Goal: Task Accomplishment & Management: Complete application form

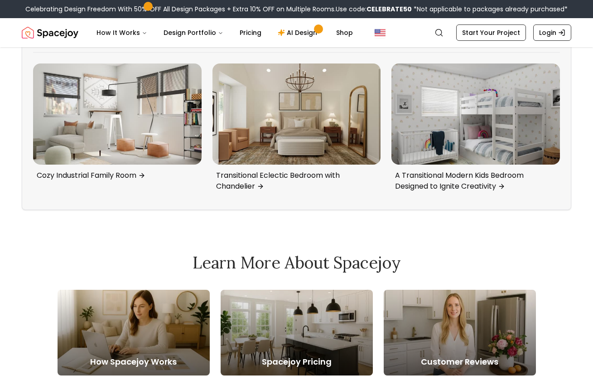
scroll to position [4103, 0]
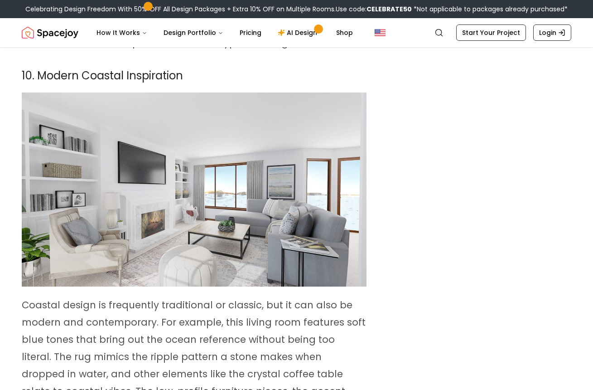
scroll to position [3592, 0]
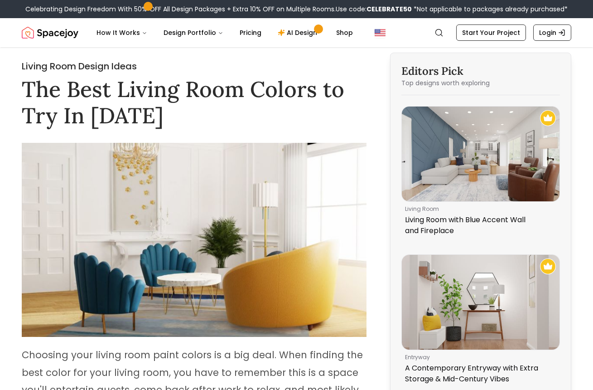
click at [239, 260] on img at bounding box center [194, 240] width 345 height 194
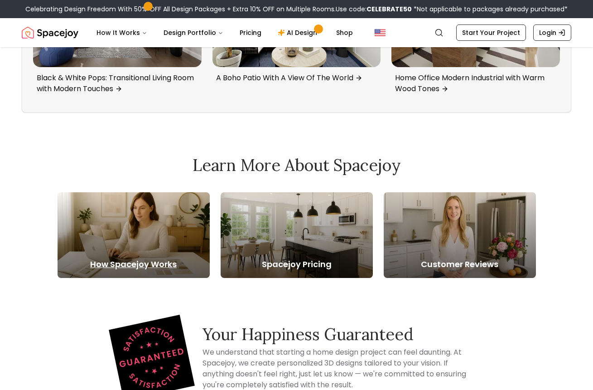
scroll to position [5063, 0]
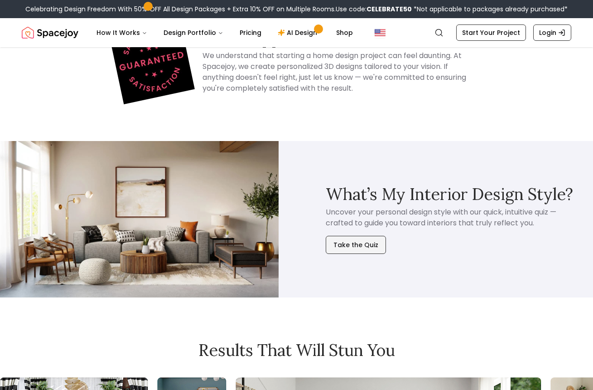
click at [355, 236] on button "Take the Quiz" at bounding box center [356, 245] width 60 height 18
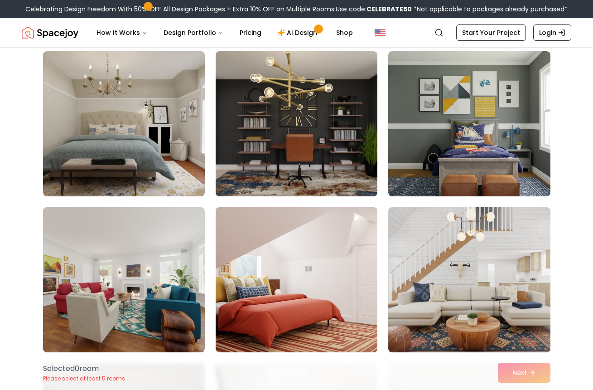
scroll to position [541, 0]
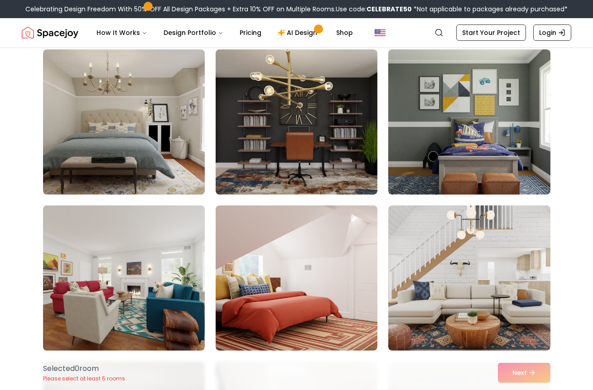
click at [110, 269] on img at bounding box center [124, 278] width 170 height 152
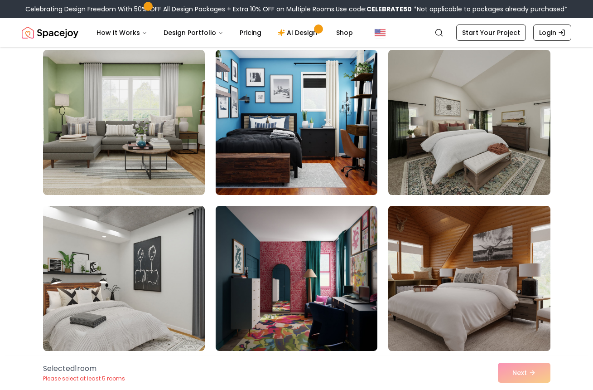
scroll to position [1322, 0]
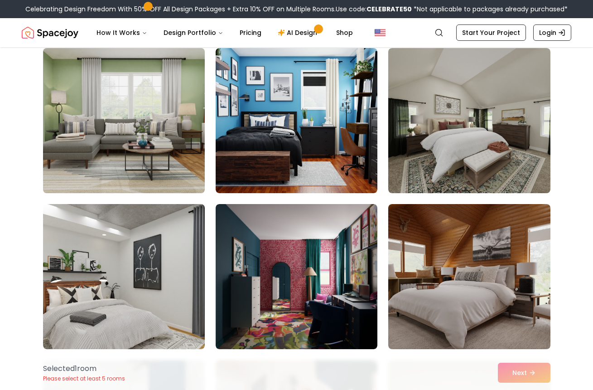
click at [124, 134] on img at bounding box center [124, 120] width 170 height 152
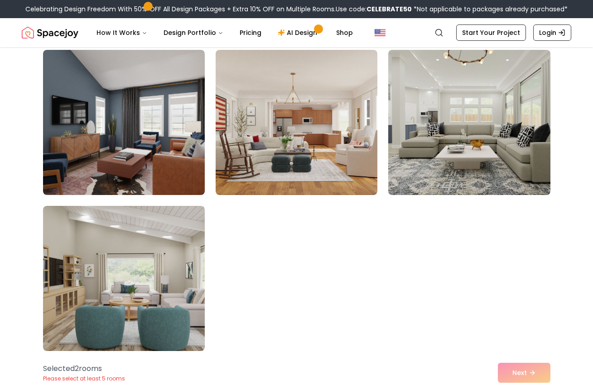
scroll to position [2042, 0]
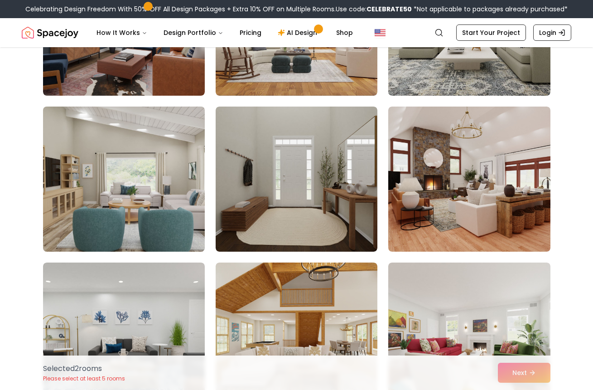
click at [130, 212] on img at bounding box center [124, 179] width 170 height 152
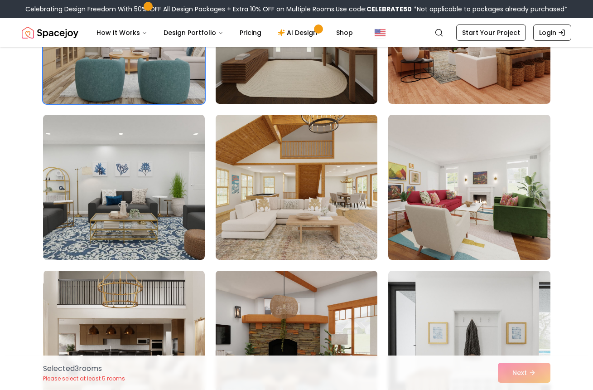
scroll to position [2210, 0]
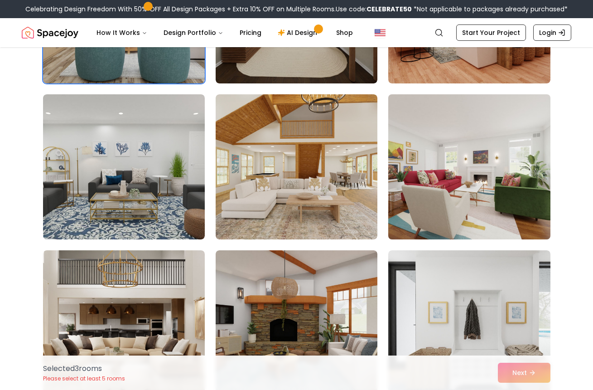
click at [472, 162] on img at bounding box center [469, 167] width 170 height 152
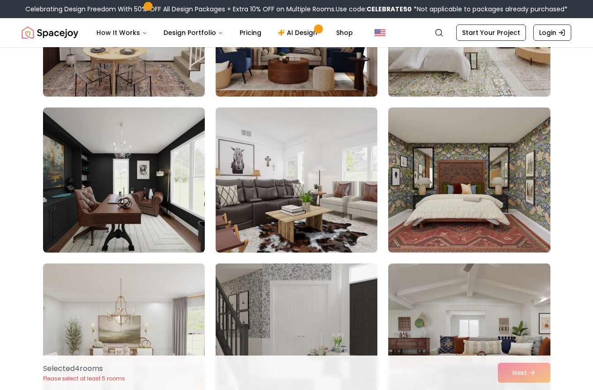
scroll to position [3690, 0]
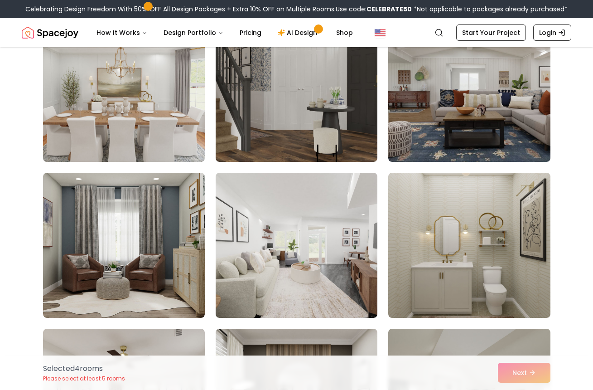
click at [140, 99] on img at bounding box center [124, 89] width 170 height 152
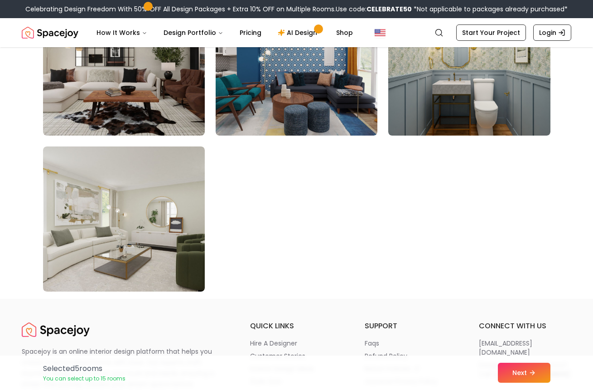
scroll to position [5182, 0]
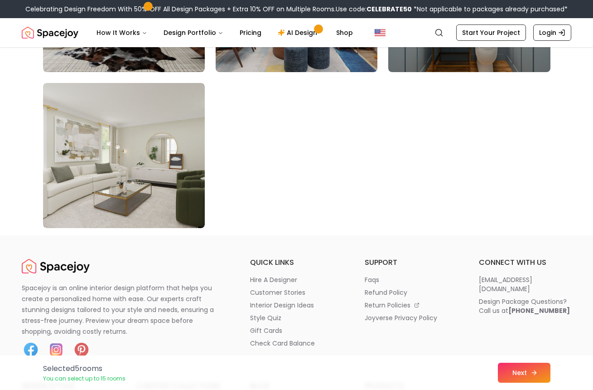
click at [510, 370] on button "Next" at bounding box center [524, 372] width 53 height 20
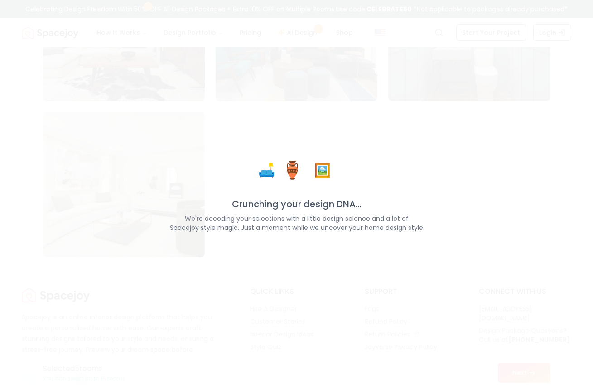
scroll to position [5184, 0]
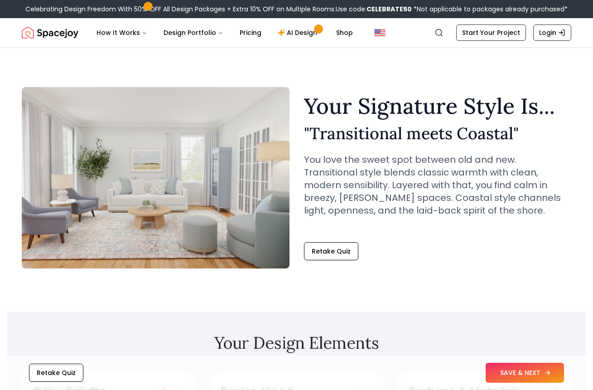
click at [521, 372] on button "SAVE & NEXT" at bounding box center [525, 372] width 78 height 20
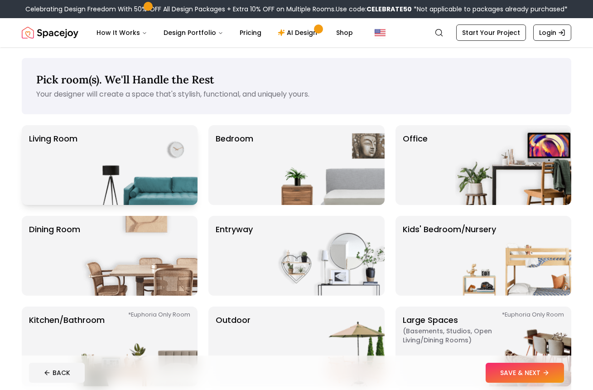
click at [149, 160] on img at bounding box center [140, 165] width 116 height 80
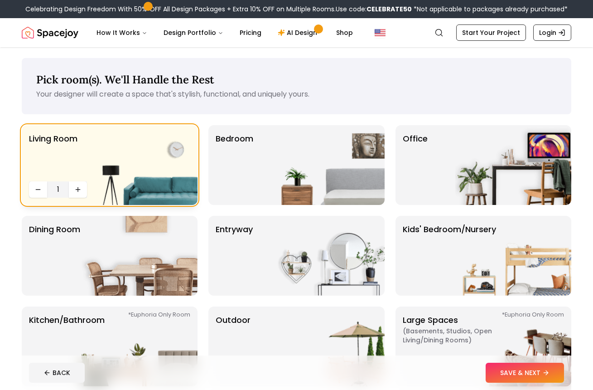
click at [118, 146] on img at bounding box center [140, 165] width 116 height 80
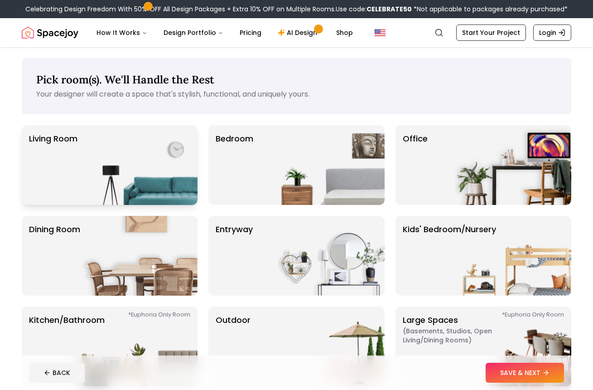
click at [117, 147] on img at bounding box center [140, 165] width 116 height 80
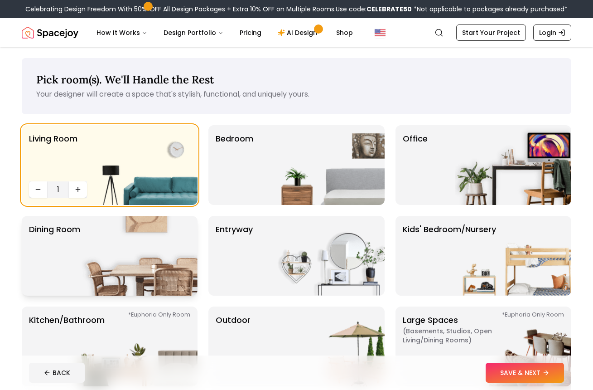
click at [85, 255] on img at bounding box center [140, 256] width 116 height 80
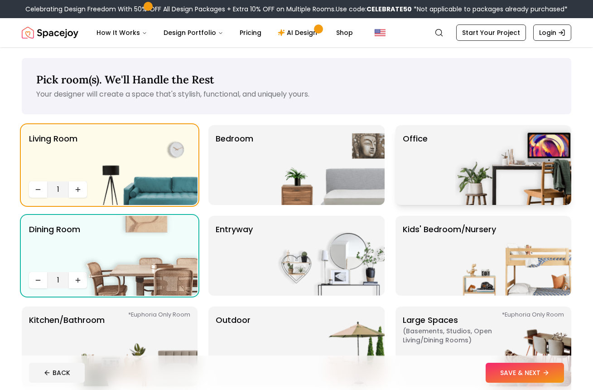
click at [423, 167] on p "Office" at bounding box center [415, 164] width 25 height 65
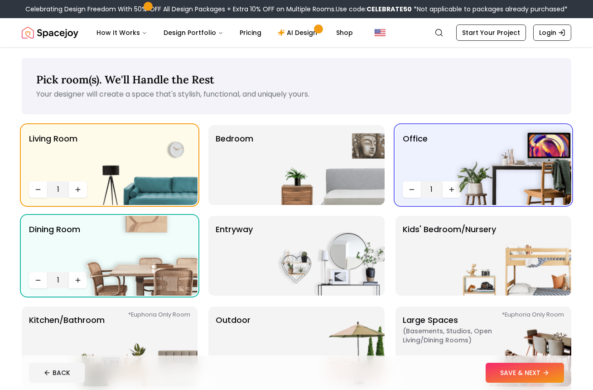
scroll to position [52, 0]
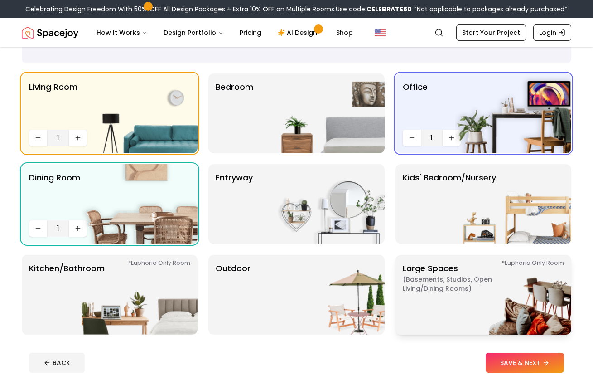
click at [448, 294] on p "Large Spaces ( Basements, Studios, Open living/dining rooms ) *Euphoria Only Ro…" at bounding box center [459, 294] width 113 height 65
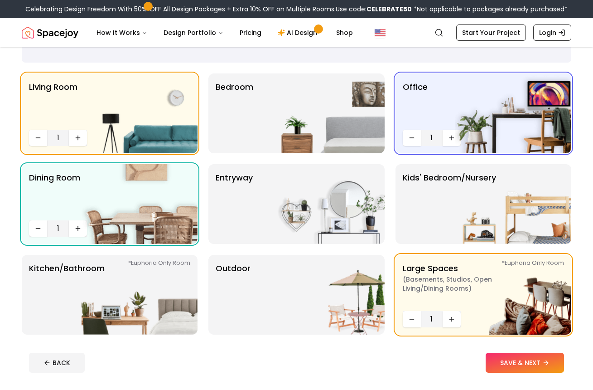
click at [534, 363] on button "SAVE & NEXT" at bounding box center [525, 362] width 78 height 20
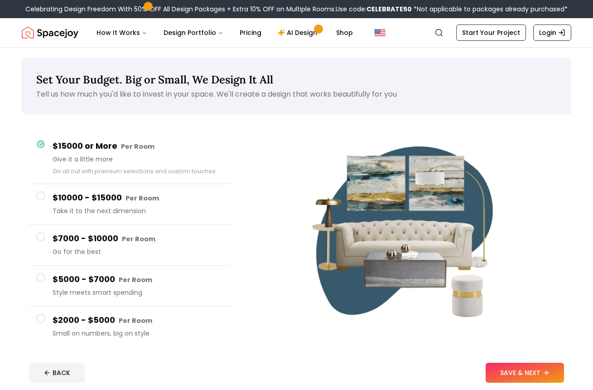
click at [103, 320] on h4 "$2000 - $5000 Per Room" at bounding box center [138, 319] width 170 height 13
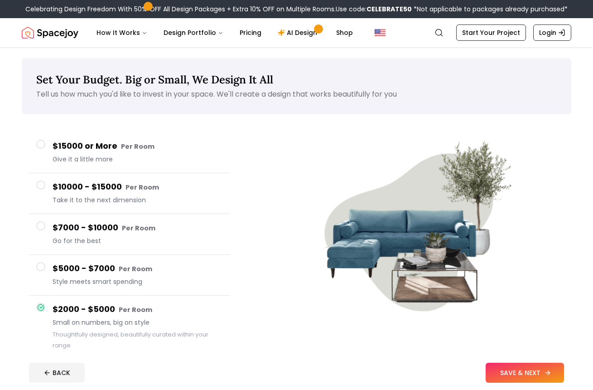
click at [537, 371] on button "SAVE & NEXT" at bounding box center [525, 372] width 78 height 20
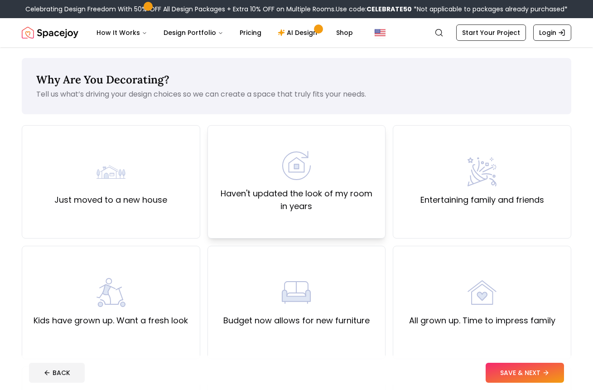
click at [272, 179] on div "Haven't updated the look of my room in years" at bounding box center [296, 182] width 163 height 62
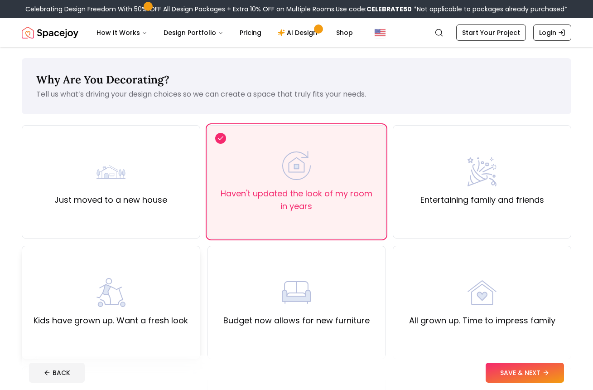
click at [104, 289] on img at bounding box center [110, 292] width 29 height 29
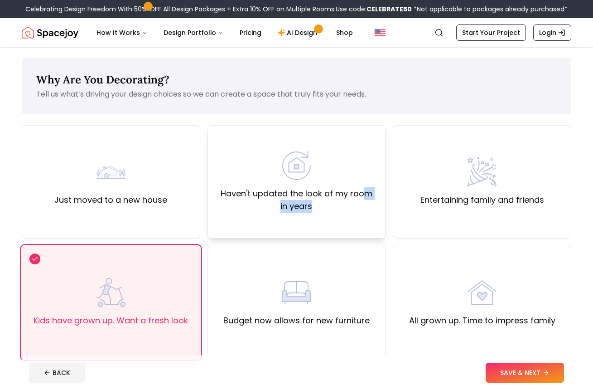
click at [361, 198] on label "Haven't updated the look of my room in years" at bounding box center [296, 199] width 163 height 25
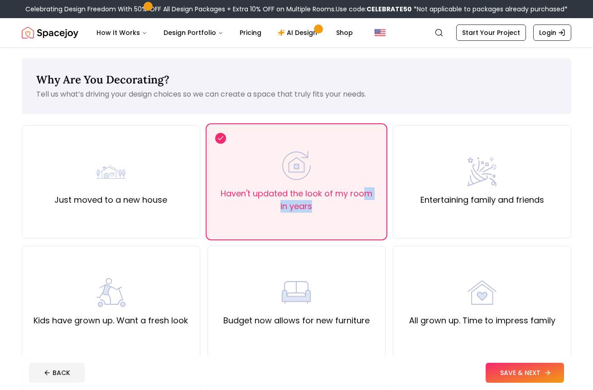
click at [517, 369] on button "SAVE & NEXT" at bounding box center [525, 372] width 78 height 20
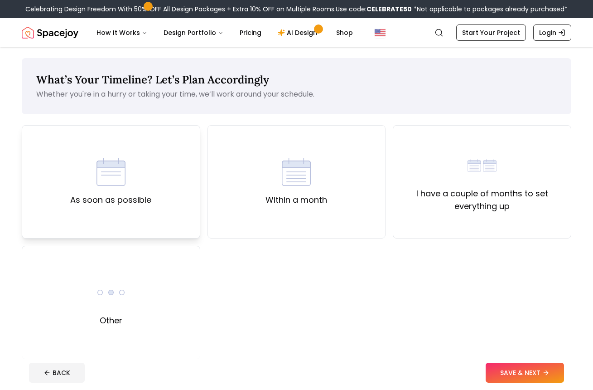
click at [100, 157] on img at bounding box center [110, 171] width 29 height 29
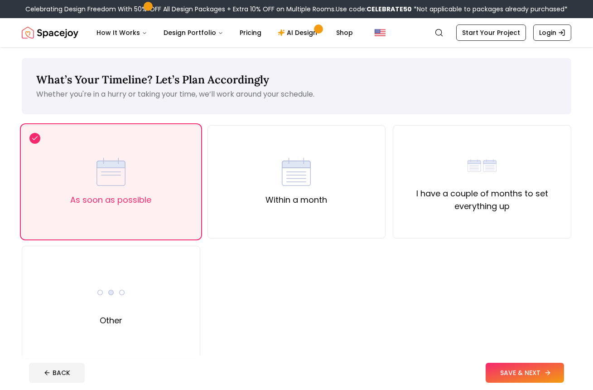
click at [508, 374] on button "SAVE & NEXT" at bounding box center [525, 372] width 78 height 20
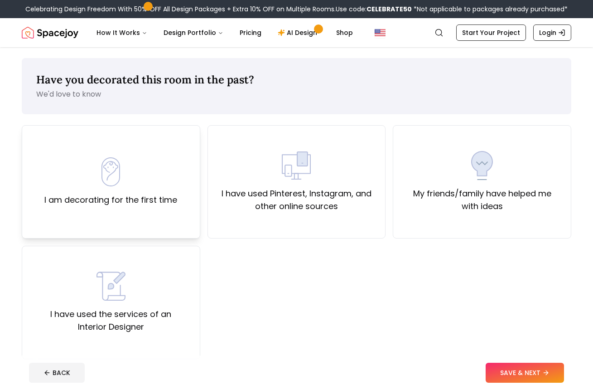
click at [135, 182] on div "I am decorating for the first time" at bounding box center [110, 181] width 133 height 49
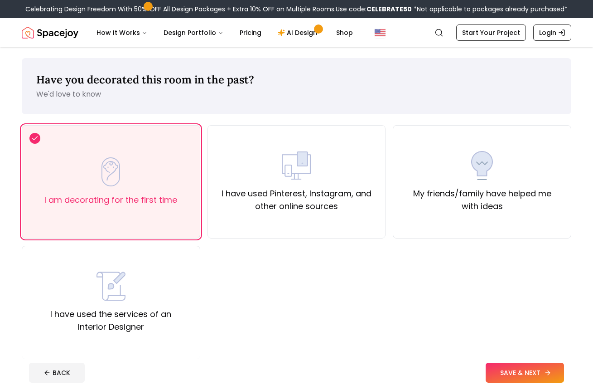
click at [516, 370] on button "SAVE & NEXT" at bounding box center [525, 372] width 78 height 20
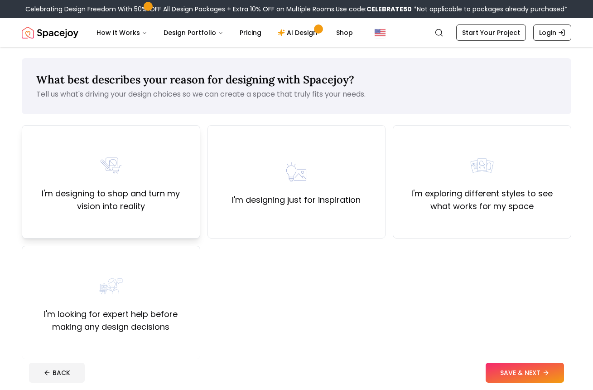
click at [115, 183] on div "I'm designing to shop and turn my vision into reality" at bounding box center [110, 182] width 163 height 62
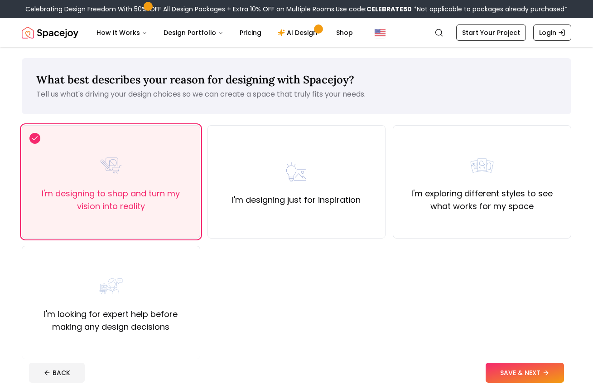
drag, startPoint x: 507, startPoint y: 376, endPoint x: 482, endPoint y: 369, distance: 25.6
click at [505, 376] on button "SAVE & NEXT" at bounding box center [525, 372] width 78 height 20
